Goal: Task Accomplishment & Management: Manage account settings

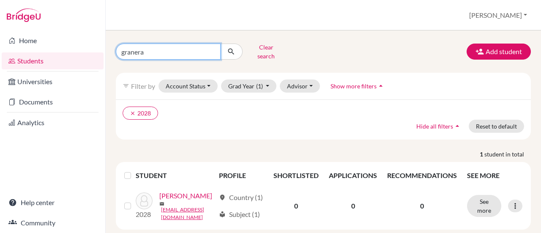
click at [212, 48] on input "granera" at bounding box center [168, 51] width 105 height 16
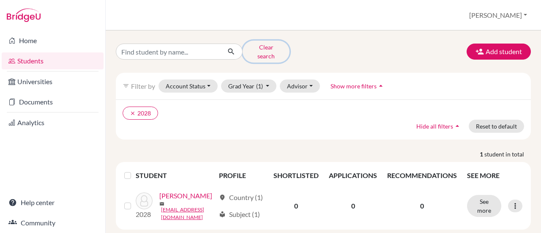
click at [263, 51] on button "Clear search" at bounding box center [265, 52] width 47 height 22
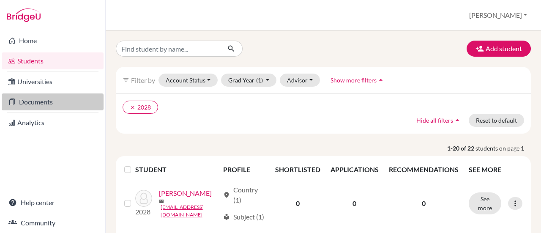
click at [34, 97] on link "Documents" at bounding box center [53, 101] width 102 height 17
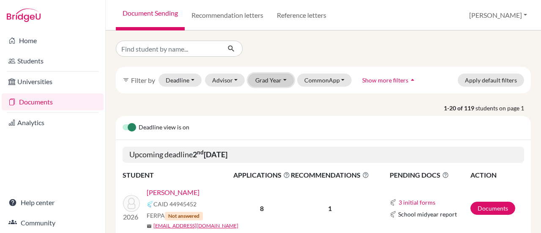
click at [278, 79] on button "Grad Year" at bounding box center [271, 79] width 46 height 13
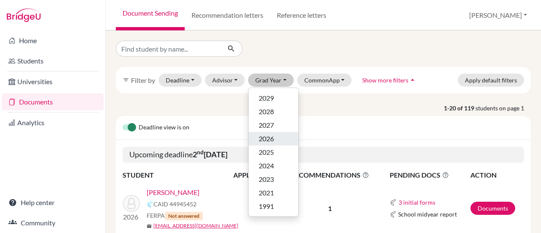
click at [270, 141] on span "2026" at bounding box center [265, 138] width 15 height 10
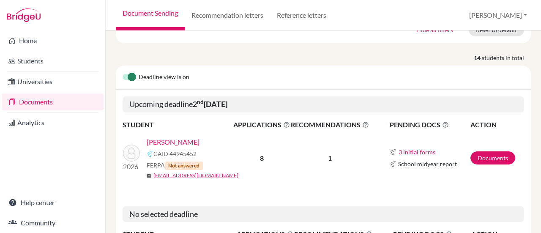
scroll to position [102, 0]
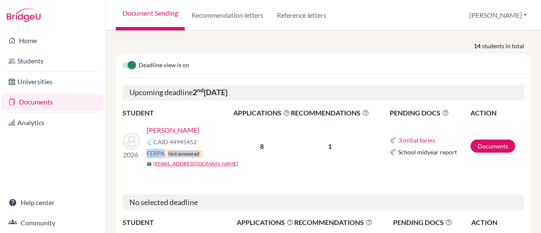
drag, startPoint x: 148, startPoint y: 153, endPoint x: 217, endPoint y: 156, distance: 69.3
click at [217, 156] on div "Soto, Eduardo CAID 44945452 FERPA Not answered mail ejsoto@notredame.edu.ni" at bounding box center [193, 146] width 92 height 42
click at [215, 155] on div "FERPA Not answered" at bounding box center [193, 153] width 92 height 9
drag, startPoint x: 147, startPoint y: 150, endPoint x: 163, endPoint y: 152, distance: 16.2
click at [163, 152] on span "FERPA Not answered" at bounding box center [175, 153] width 56 height 9
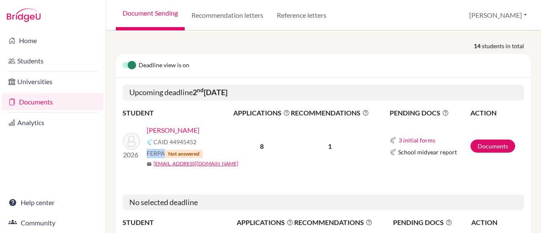
copy span "FERPA"
click at [249, 158] on td "8" at bounding box center [261, 146] width 57 height 56
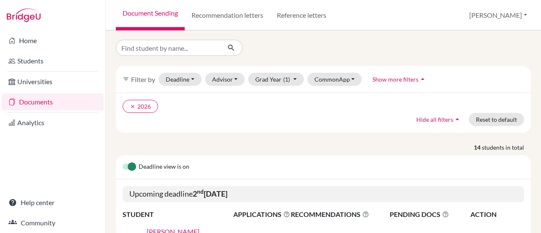
scroll to position [0, 0]
click at [243, 19] on link "Recommendation letters" at bounding box center [227, 15] width 85 height 30
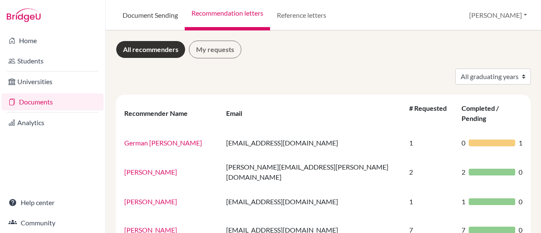
click at [160, 19] on link "Document Sending" at bounding box center [150, 15] width 69 height 30
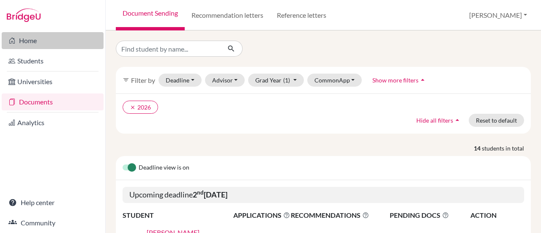
click at [81, 40] on link "Home" at bounding box center [53, 40] width 102 height 17
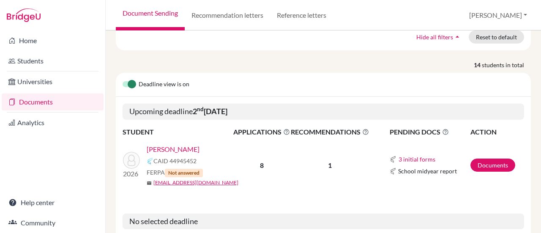
scroll to position [84, 0]
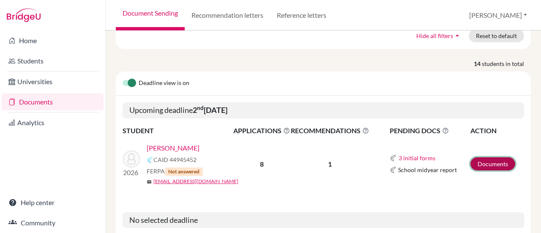
click at [487, 163] on link "Documents" at bounding box center [492, 163] width 45 height 13
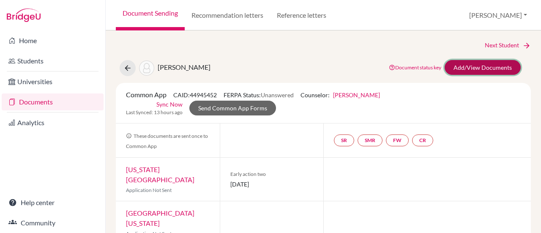
click at [467, 68] on link "Add/View Documents" at bounding box center [482, 67] width 76 height 15
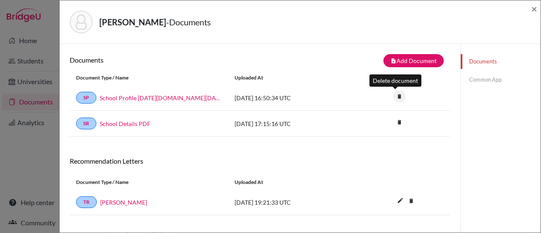
click at [394, 93] on icon "delete" at bounding box center [399, 96] width 13 height 13
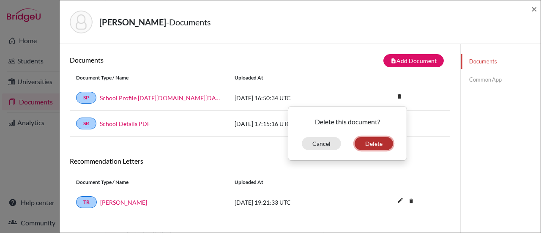
click at [366, 143] on button "Delete" at bounding box center [373, 143] width 38 height 13
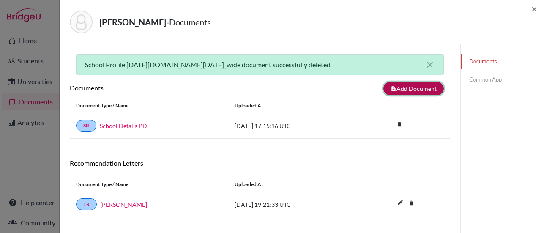
click at [404, 92] on button "note_add Add Document" at bounding box center [413, 88] width 60 height 13
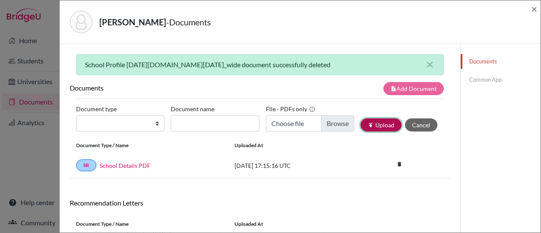
click at [375, 125] on button "publish Upload" at bounding box center [380, 124] width 41 height 13
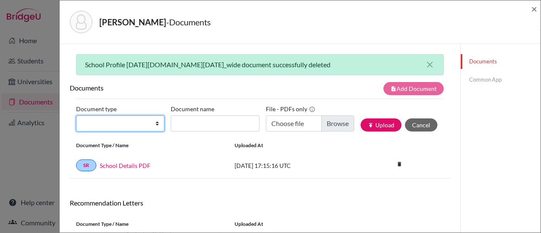
click at [138, 122] on select "Change explanation for Common App reports Counselor recommendation Internationa…" at bounding box center [120, 123] width 88 height 16
select select "1"
click at [76, 115] on select "Change explanation for Common App reports Counselor recommendation Internationa…" at bounding box center [120, 123] width 88 height 16
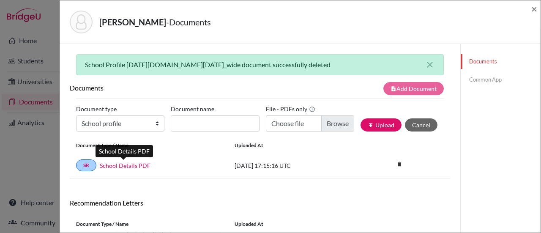
click at [134, 167] on link "School Details PDF" at bounding box center [125, 165] width 51 height 9
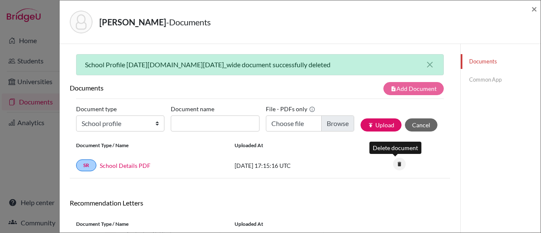
click at [396, 163] on icon "delete" at bounding box center [399, 164] width 13 height 13
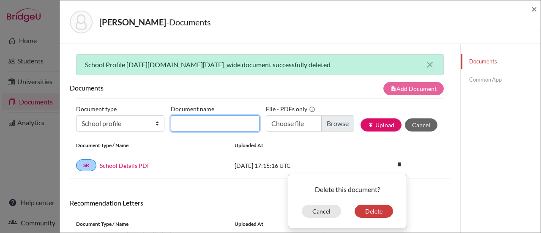
click at [233, 125] on input "Document name" at bounding box center [215, 123] width 88 height 16
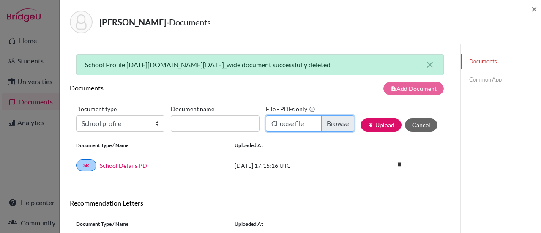
click at [330, 125] on input "Choose file" at bounding box center [310, 123] width 88 height 16
click at [327, 125] on input "Choose file" at bounding box center [310, 123] width 88 height 16
type input "C:\fakepath\Notre Dame International School Profile 2025-2026.pdf"
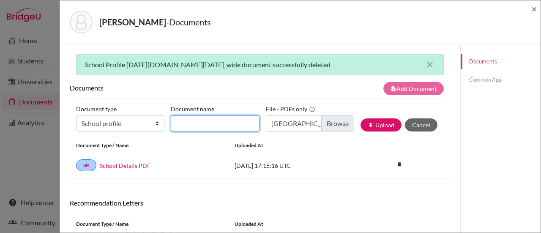
click at [238, 130] on input "Document name" at bounding box center [215, 123] width 88 height 16
type input "NDIS Profile"
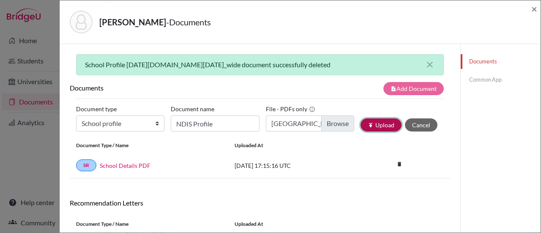
click at [381, 125] on button "publish Upload" at bounding box center [380, 124] width 41 height 13
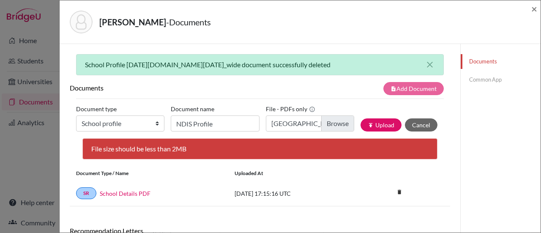
click at [197, 145] on div "File size should be less than 2MB" at bounding box center [259, 148] width 355 height 21
click at [162, 147] on div "File size should be less than 2MB" at bounding box center [259, 148] width 355 height 21
click at [204, 151] on div "File size should be less than 2MB" at bounding box center [259, 148] width 355 height 21
click at [273, 92] on div "note_add Add Document" at bounding box center [355, 88] width 190 height 13
click at [424, 62] on icon "close" at bounding box center [429, 65] width 10 height 10
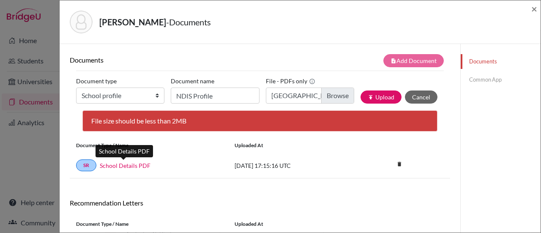
click at [128, 167] on link "School Details PDF" at bounding box center [125, 165] width 51 height 9
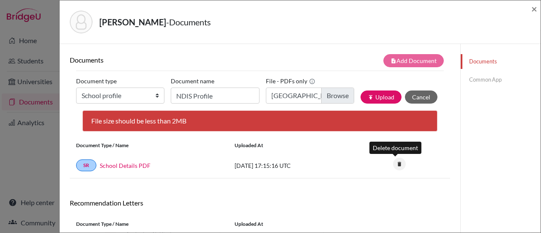
click at [398, 162] on icon "delete" at bounding box center [399, 164] width 13 height 13
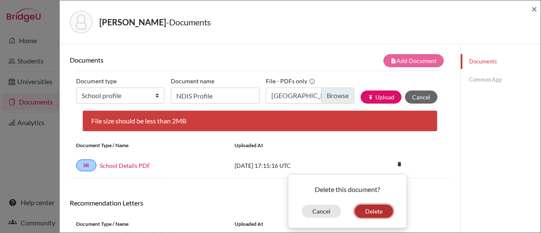
click at [365, 212] on button "Delete" at bounding box center [373, 210] width 38 height 13
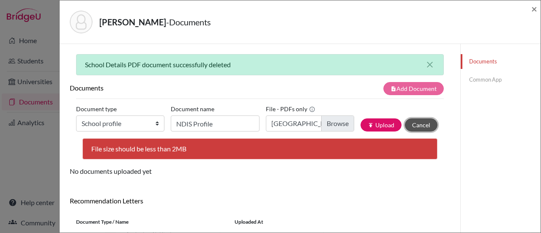
click at [419, 123] on button "Cancel" at bounding box center [421, 124] width 33 height 13
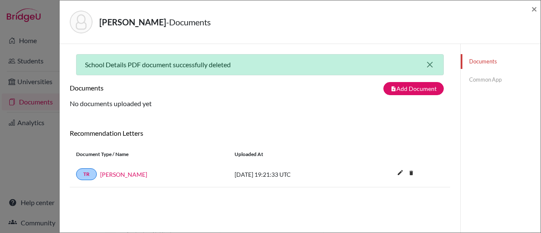
click at [427, 60] on icon "close" at bounding box center [429, 65] width 10 height 10
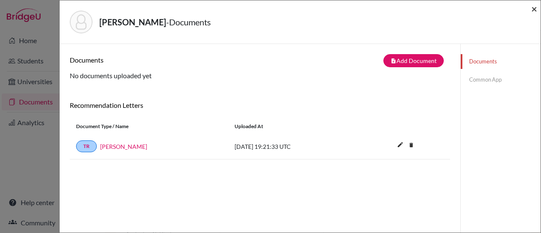
click at [533, 10] on span "×" at bounding box center [534, 9] width 6 height 12
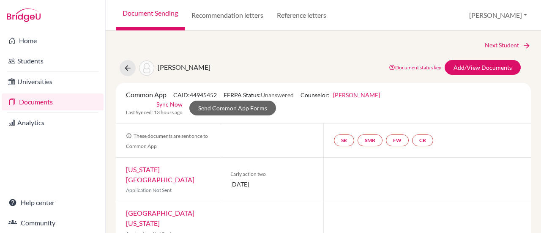
click at [172, 106] on link "Sync Now" at bounding box center [169, 104] width 26 height 9
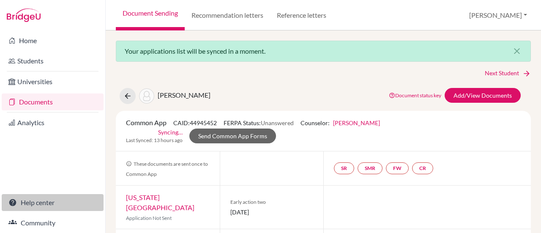
click at [45, 201] on link "Help center" at bounding box center [53, 202] width 102 height 17
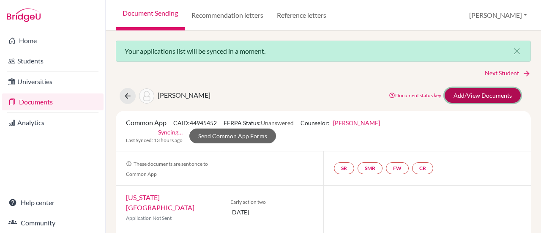
click at [481, 92] on link "Add/View Documents" at bounding box center [482, 95] width 76 height 15
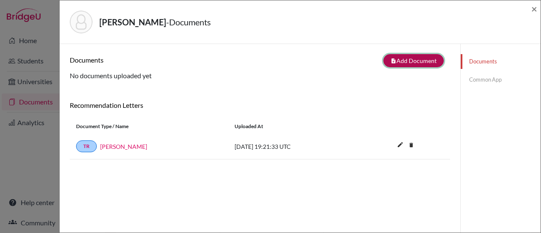
click at [405, 64] on button "note_add Add Document" at bounding box center [413, 60] width 60 height 13
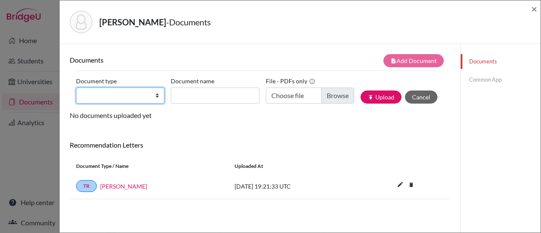
click at [124, 95] on select "Change explanation for Common App reports Counselor recommendation Internationa…" at bounding box center [120, 95] width 88 height 16
select select "1"
click at [76, 87] on select "Change explanation for Common App reports Counselor recommendation Internationa…" at bounding box center [120, 95] width 88 height 16
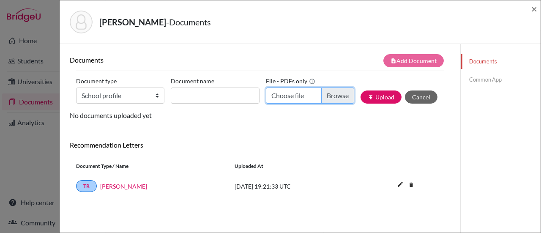
click at [334, 96] on input "Choose file" at bounding box center [310, 95] width 88 height 16
type input "C:\fakepath\School Profile - Notre Dame 20252026_compressed.pdf"
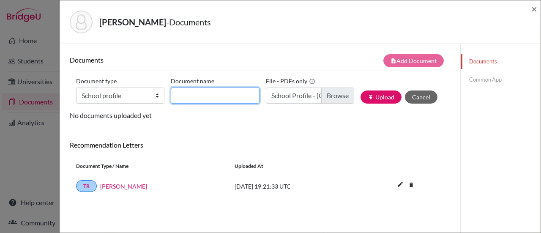
click at [215, 96] on input "Document name" at bounding box center [215, 95] width 88 height 16
type input "Notre Dame International School Profile"
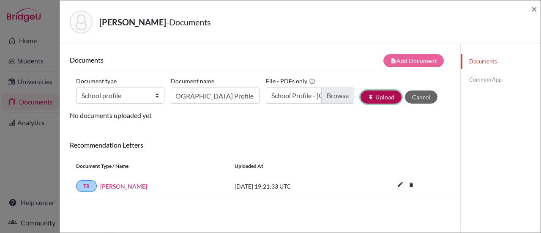
click at [370, 98] on button "publish Upload" at bounding box center [380, 96] width 41 height 13
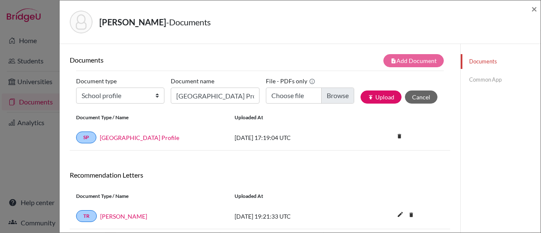
click at [482, 74] on link "Common App" at bounding box center [500, 79] width 80 height 15
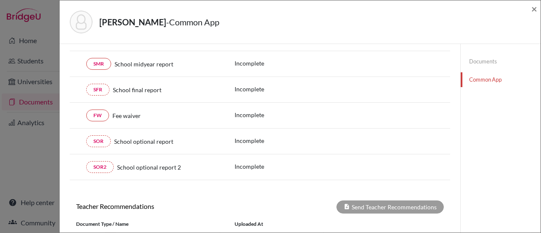
scroll to position [84, 0]
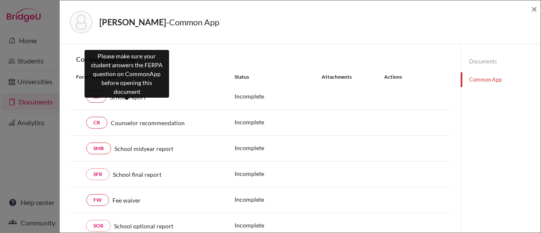
click at [118, 94] on span "School report" at bounding box center [128, 96] width 36 height 9
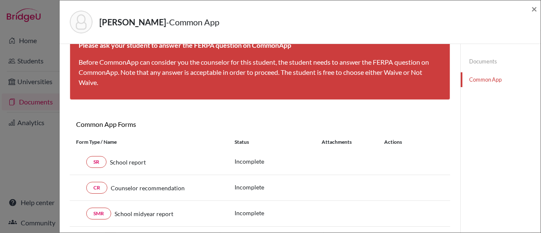
scroll to position [0, 0]
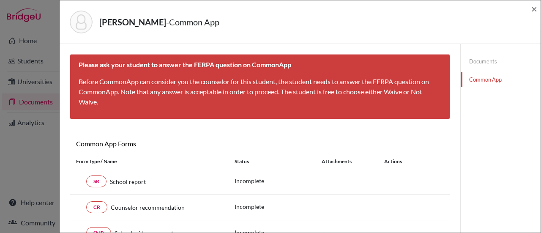
click at [473, 61] on link "Documents" at bounding box center [500, 61] width 80 height 15
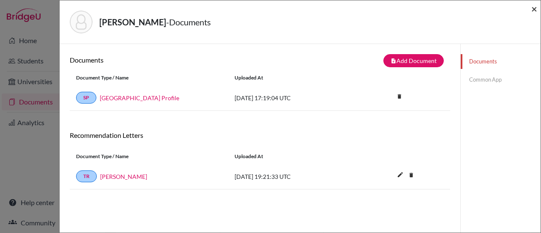
click at [533, 10] on span "×" at bounding box center [534, 9] width 6 height 12
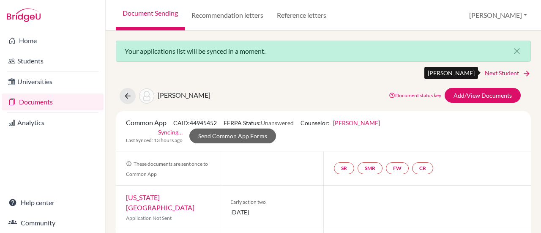
click at [522, 69] on icon at bounding box center [526, 73] width 8 height 8
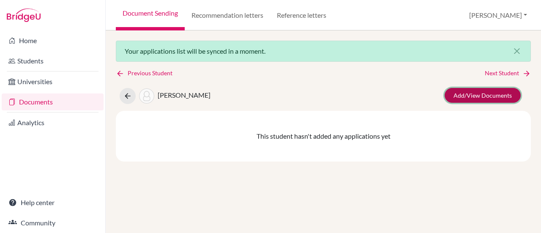
click at [492, 93] on link "Add/View Documents" at bounding box center [482, 95] width 76 height 15
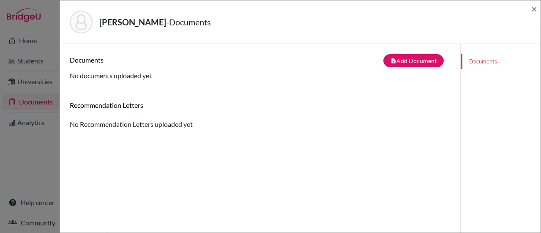
click at [474, 59] on link "Documents" at bounding box center [500, 61] width 80 height 15
click at [408, 64] on button "note_add Add Document" at bounding box center [413, 60] width 60 height 13
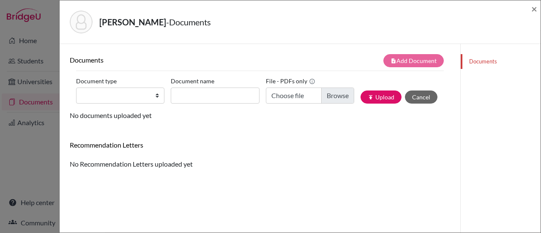
click at [324, 125] on div "Documents note_add Add Document Document type Change explanation for Common App…" at bounding box center [260, 111] width 380 height 115
click at [535, 14] on span "×" at bounding box center [534, 9] width 6 height 12
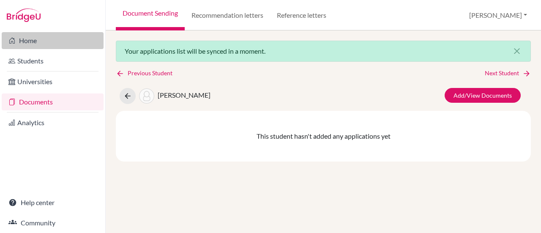
click at [46, 42] on link "Home" at bounding box center [53, 40] width 102 height 17
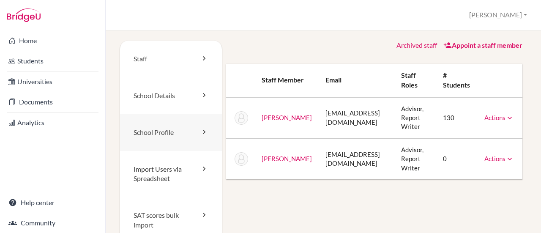
click at [165, 130] on link "School Profile" at bounding box center [171, 132] width 102 height 37
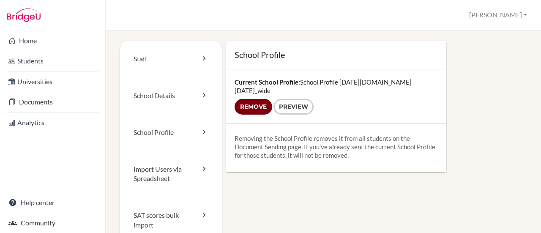
click at [253, 101] on input "Remove" at bounding box center [253, 107] width 38 height 16
click at [257, 99] on form "Remove Preview" at bounding box center [335, 107] width 203 height 16
click at [182, 102] on link "School Details" at bounding box center [171, 95] width 102 height 37
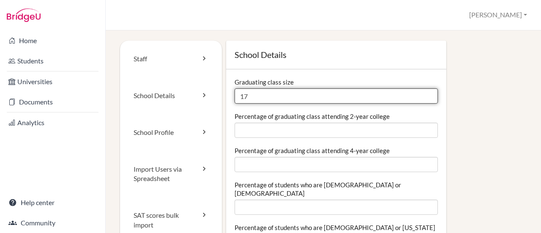
click at [258, 97] on input "17" at bounding box center [335, 95] width 203 height 15
type input "13"
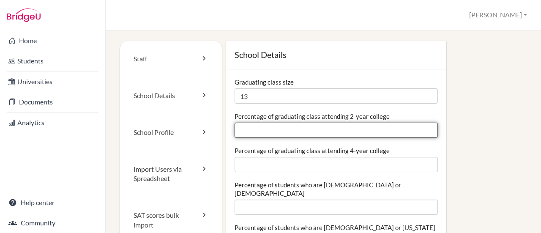
click at [278, 127] on input "Percentage of graduating class attending 2-year college" at bounding box center [335, 129] width 203 height 15
click at [422, 134] on input "Percentage of graduating class attending 2-year college" at bounding box center [335, 129] width 203 height 15
click at [423, 128] on input "0.01" at bounding box center [335, 129] width 203 height 15
type input "0"
click at [423, 133] on input "0" at bounding box center [335, 129] width 203 height 15
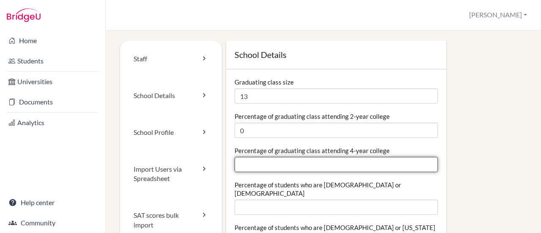
click at [326, 164] on input "Percentage of graduating class attending 4-year college" at bounding box center [335, 164] width 203 height 15
click at [423, 163] on input "0.01" at bounding box center [335, 164] width 203 height 15
click at [423, 163] on input "0.02" at bounding box center [335, 164] width 203 height 15
click at [423, 163] on input "0.03" at bounding box center [335, 164] width 203 height 15
click at [424, 168] on input "0.02" at bounding box center [335, 164] width 203 height 15
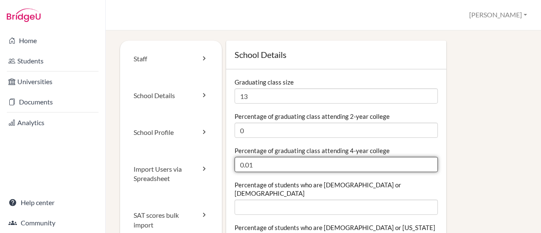
click at [424, 168] on input "0.01" at bounding box center [335, 164] width 203 height 15
click at [424, 168] on input "0" at bounding box center [335, 164] width 203 height 15
type input "1.16"
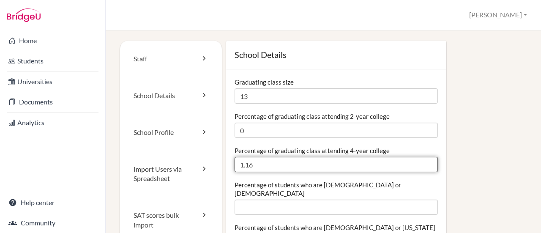
click at [424, 162] on input "1.16" at bounding box center [335, 164] width 203 height 15
drag, startPoint x: 256, startPoint y: 162, endPoint x: 231, endPoint y: 164, distance: 24.6
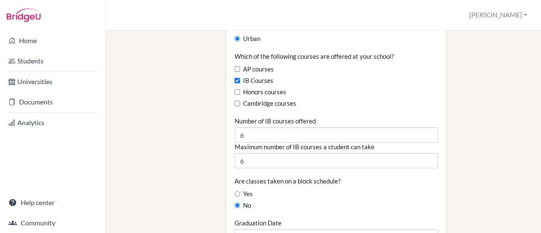
scroll to position [591, 0]
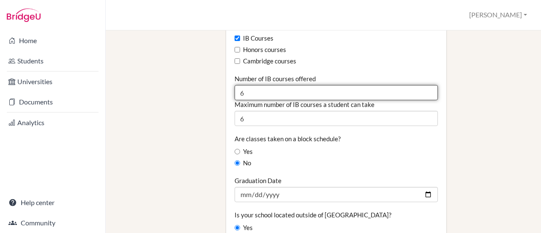
click at [242, 85] on input "6" at bounding box center [335, 92] width 203 height 15
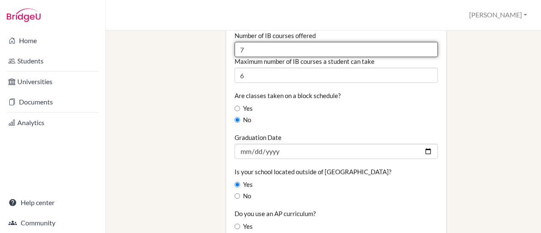
scroll to position [633, 0]
type input "7"
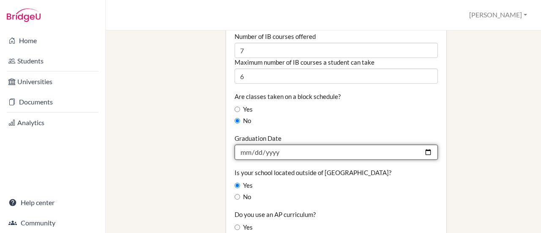
click at [370, 144] on input "2025-06-14" at bounding box center [335, 151] width 203 height 15
click at [423, 144] on input "2025-06-14" at bounding box center [335, 151] width 203 height 15
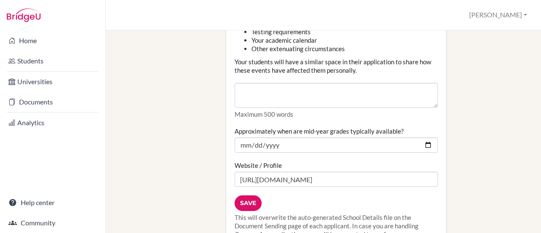
scroll to position [1140, 0]
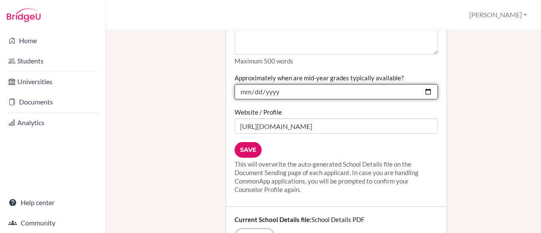
click at [421, 84] on input "2024-12-17" at bounding box center [335, 91] width 203 height 15
click at [351, 84] on input "2024-12-17" at bounding box center [335, 91] width 203 height 15
click at [292, 84] on input "2024-12-17" at bounding box center [335, 91] width 203 height 15
click at [424, 84] on input "2024-12-17" at bounding box center [335, 91] width 203 height 15
click at [424, 84] on input "2025-01-06" at bounding box center [335, 91] width 203 height 15
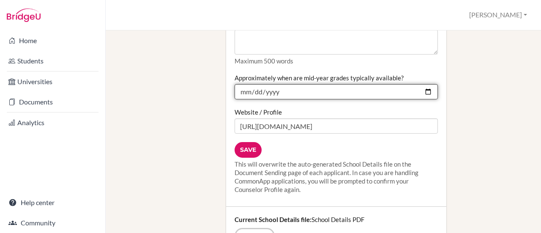
type input "2026-01-06"
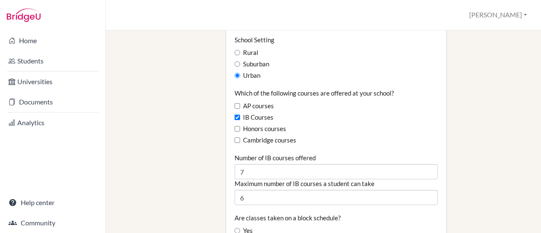
scroll to position [591, 0]
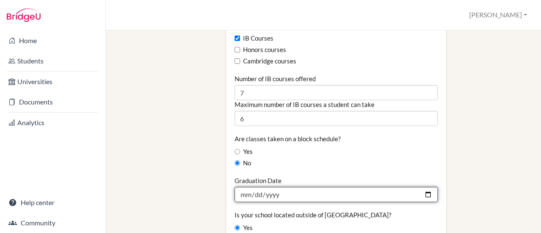
click at [386, 187] on input "2025-06-14" at bounding box center [335, 194] width 203 height 15
click at [421, 187] on input "2025-06-14" at bounding box center [335, 194] width 203 height 15
type input "2026-06-12"
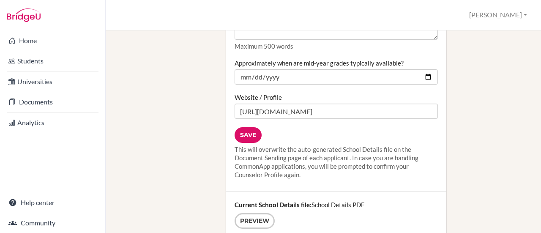
scroll to position [1152, 0]
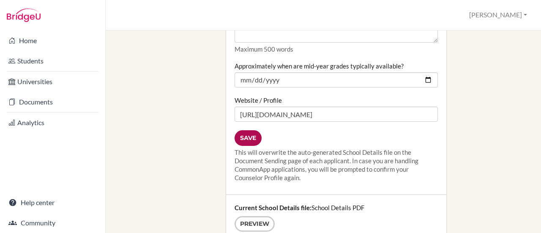
click at [253, 130] on input "Save" at bounding box center [247, 138] width 27 height 16
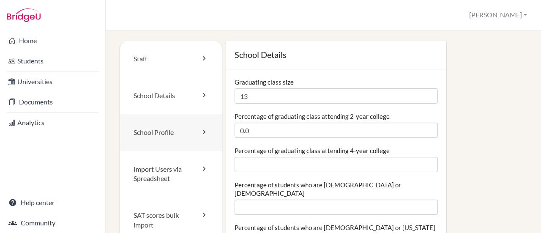
click at [181, 137] on link "School Profile" at bounding box center [171, 132] width 102 height 37
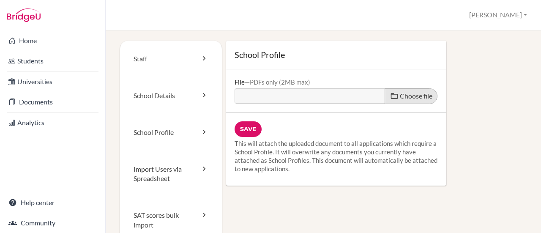
click at [393, 95] on label "Choose file" at bounding box center [410, 96] width 53 height 16
click at [364, 95] on input "Choose file" at bounding box center [298, 93] width 129 height 10
type input "C:\fakepath\Notre Dame International School Profile 2025-2026 compressed.pdf"
type input "Notre Dame International School Profile 2025-2026 compressed.pdf"
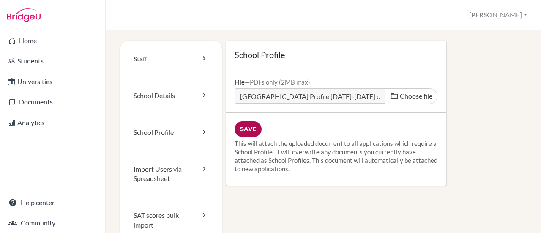
click at [252, 130] on input "Save" at bounding box center [247, 129] width 27 height 16
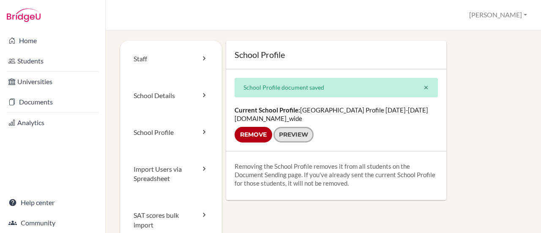
click at [306, 136] on link "Preview" at bounding box center [293, 135] width 40 height 16
click at [166, 54] on link "Staff" at bounding box center [171, 59] width 102 height 37
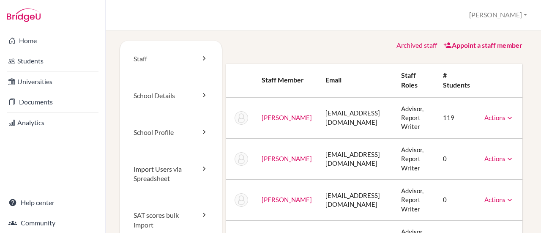
click at [505, 161] on icon at bounding box center [509, 159] width 8 height 8
click at [522, 149] on div "Staff School Details School Profile Import Users via Spreadsheet SAT scores bul…" at bounding box center [323, 152] width 415 height 223
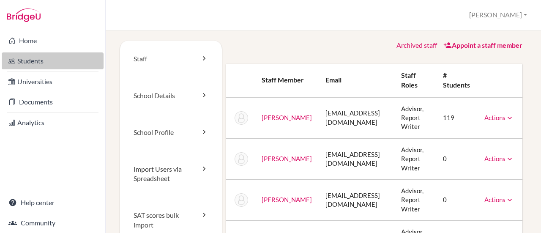
click at [36, 64] on link "Students" at bounding box center [53, 60] width 102 height 17
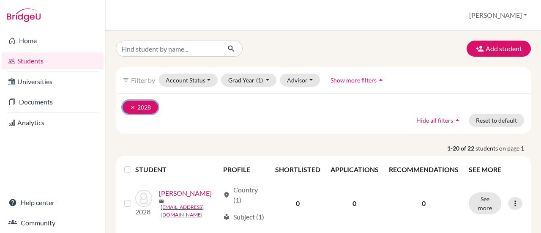
click at [132, 108] on icon "clear" at bounding box center [133, 107] width 6 height 6
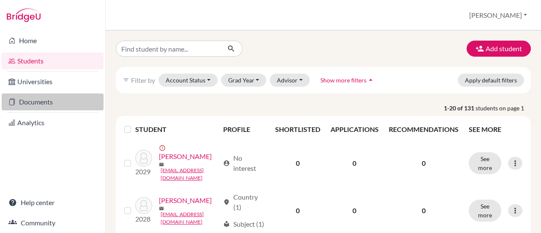
click at [87, 105] on link "Documents" at bounding box center [53, 101] width 102 height 17
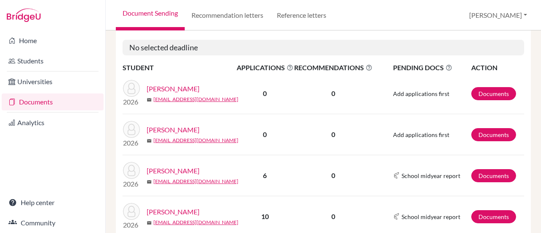
scroll to position [253, 0]
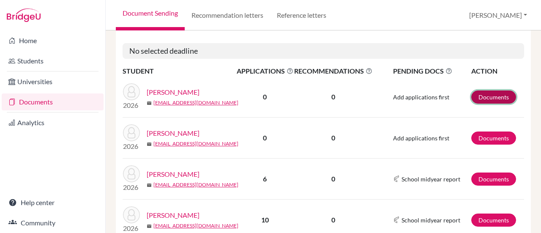
click at [488, 97] on link "Documents" at bounding box center [493, 96] width 45 height 13
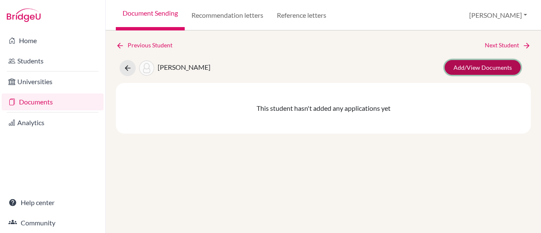
click at [484, 68] on link "Add/View Documents" at bounding box center [482, 67] width 76 height 15
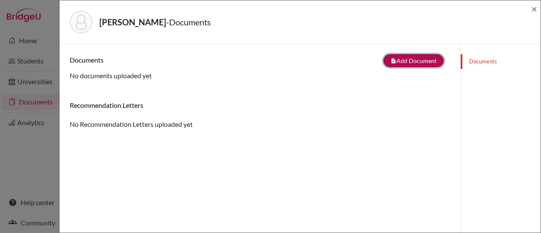
click at [413, 60] on button "note_add Add Document" at bounding box center [413, 60] width 60 height 13
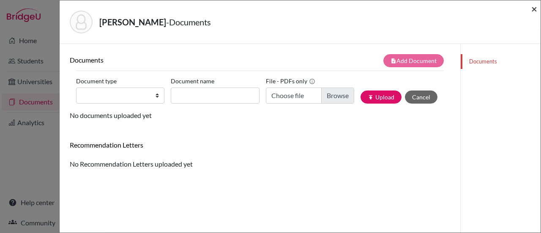
click at [535, 11] on span "×" at bounding box center [534, 9] width 6 height 12
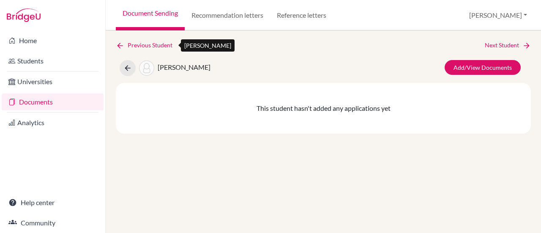
click at [121, 42] on icon at bounding box center [120, 45] width 8 height 8
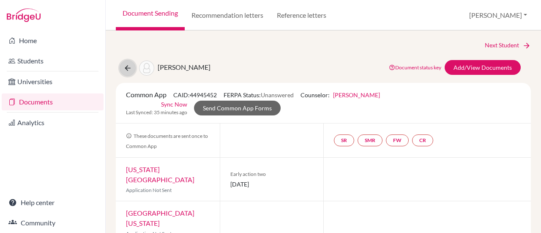
click at [127, 69] on icon at bounding box center [127, 68] width 8 height 8
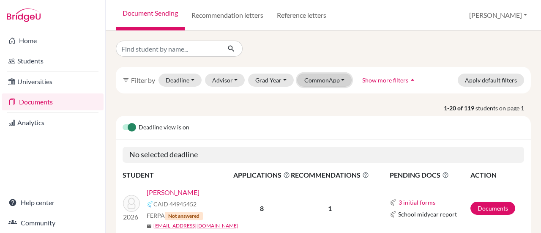
click at [333, 86] on button "CommonApp" at bounding box center [324, 79] width 55 height 13
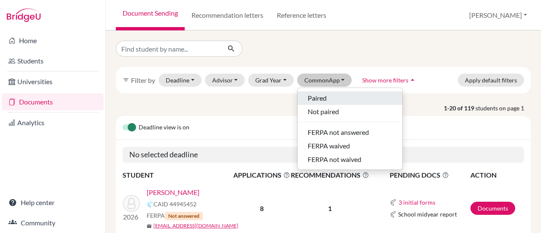
click at [322, 98] on span "Paired" at bounding box center [316, 98] width 19 height 10
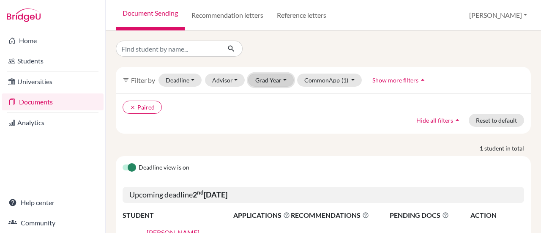
click at [275, 81] on button "Grad Year" at bounding box center [271, 79] width 46 height 13
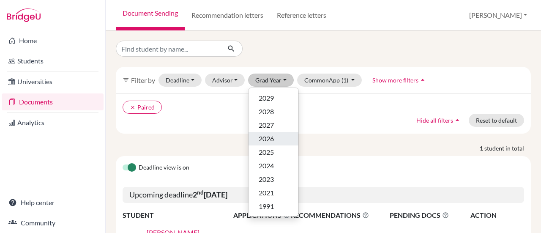
click at [261, 140] on span "2026" at bounding box center [265, 138] width 15 height 10
